Goal: Ask a question

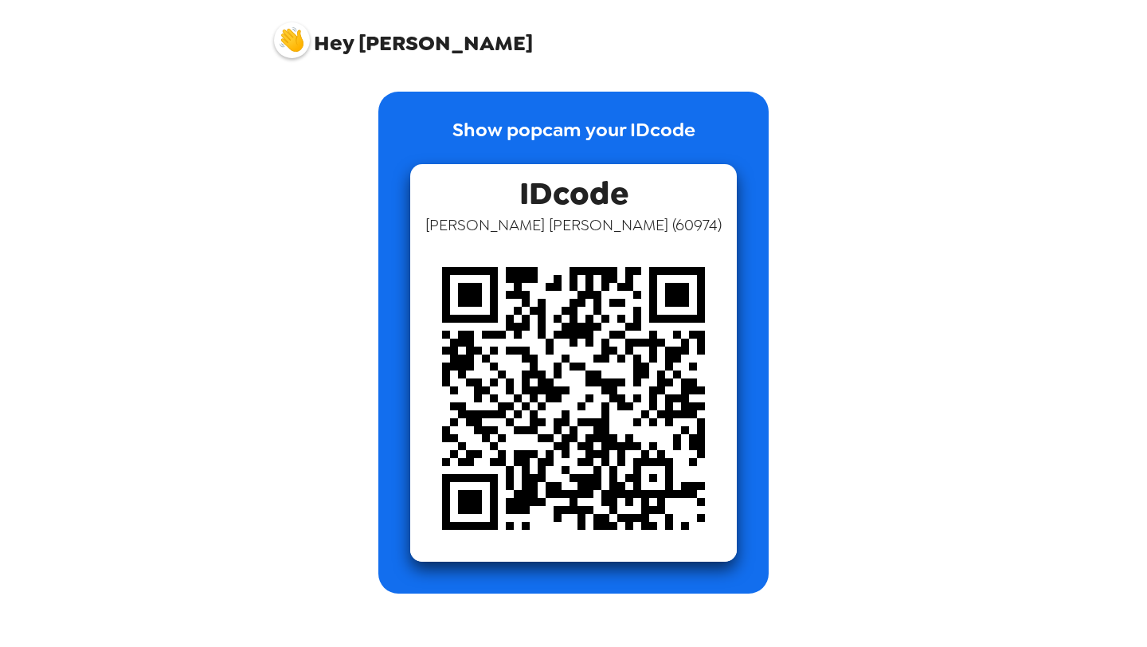
click at [341, 45] on span "Hey" at bounding box center [334, 43] width 40 height 29
click at [297, 39] on img at bounding box center [292, 40] width 36 height 36
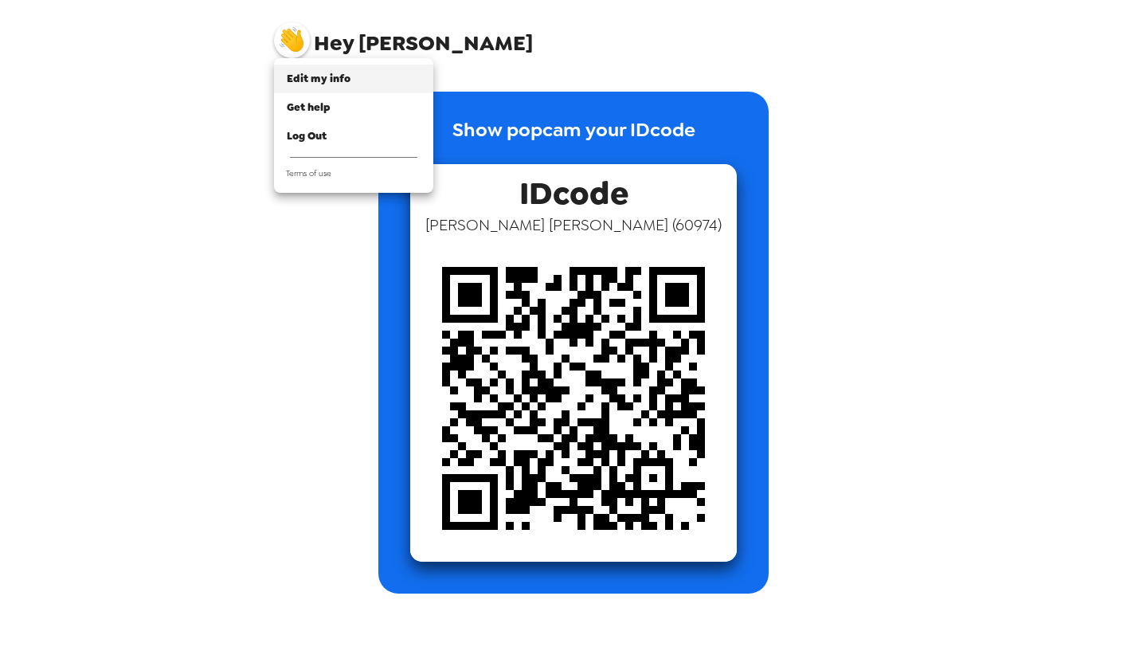
click at [317, 77] on span "Edit my info" at bounding box center [319, 79] width 64 height 14
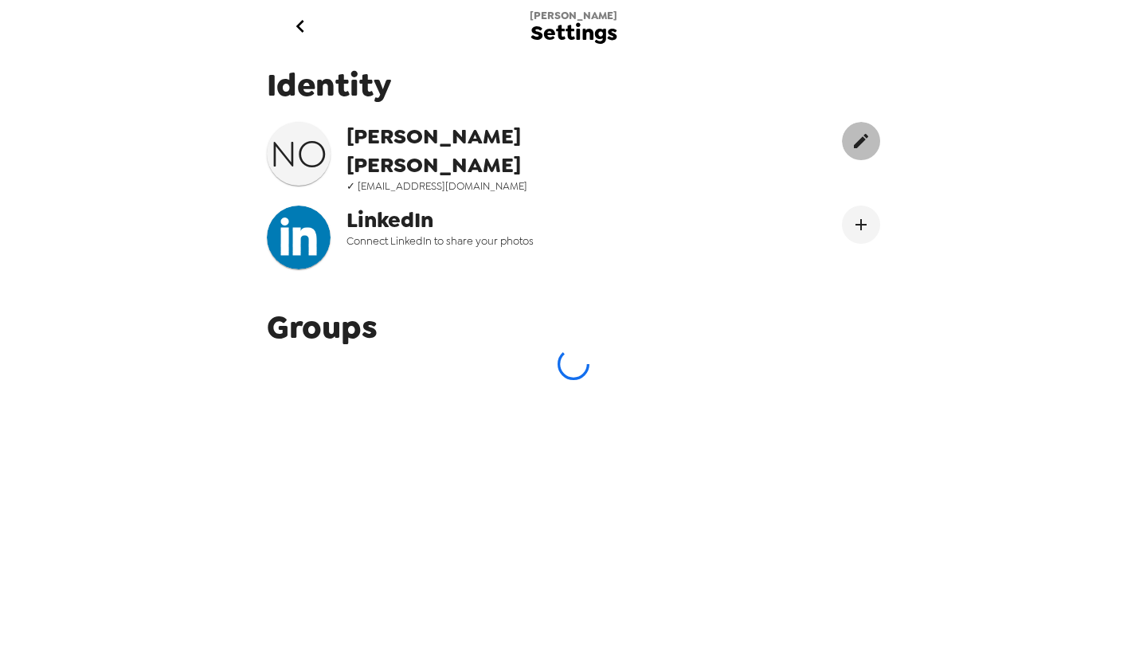
click at [853, 139] on icon "edit" at bounding box center [860, 140] width 19 height 19
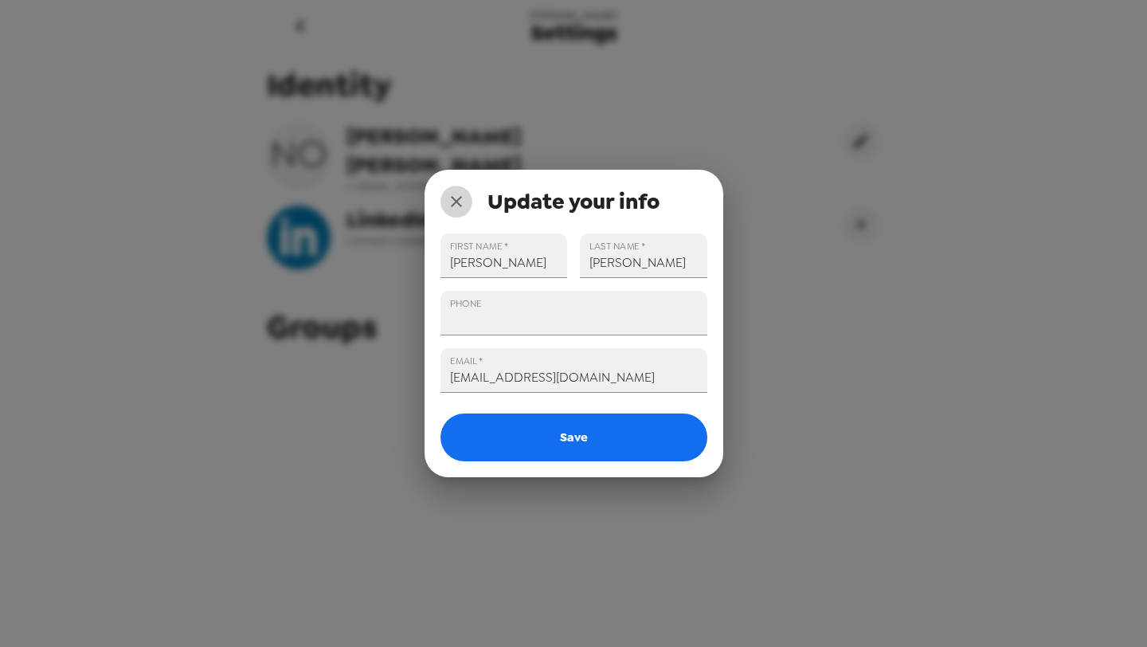
click at [453, 202] on icon "close" at bounding box center [456, 201] width 11 height 11
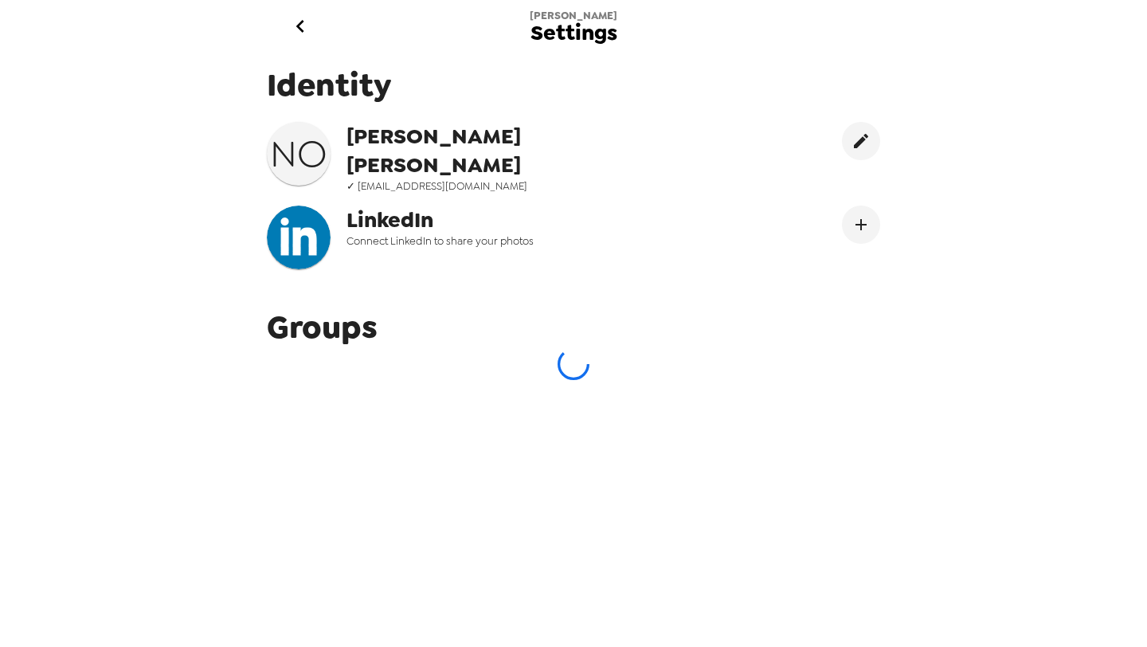
click at [541, 237] on span "Connect LinkedIn to share your photos" at bounding box center [507, 241] width 322 height 14
click at [860, 219] on icon "Connect LinekdIn" at bounding box center [860, 224] width 11 height 11
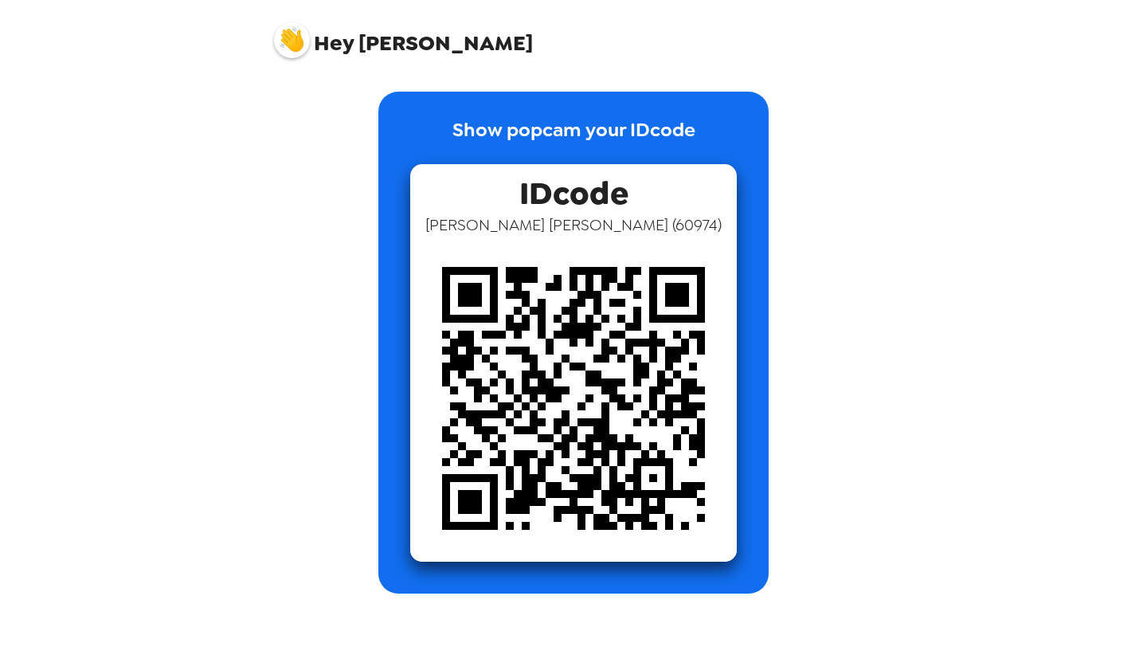
click at [308, 45] on span "Hey [PERSON_NAME]" at bounding box center [403, 34] width 259 height 40
click at [303, 43] on img at bounding box center [292, 40] width 36 height 36
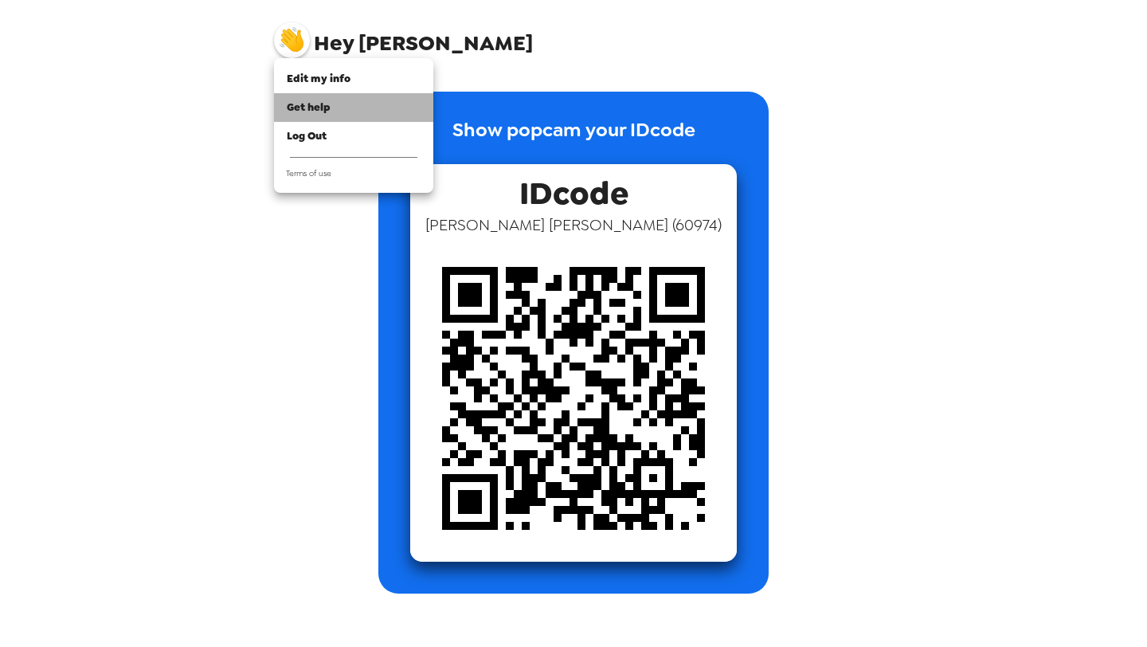
click at [321, 104] on span "Get help" at bounding box center [309, 107] width 44 height 14
